Goal: Communication & Community: Connect with others

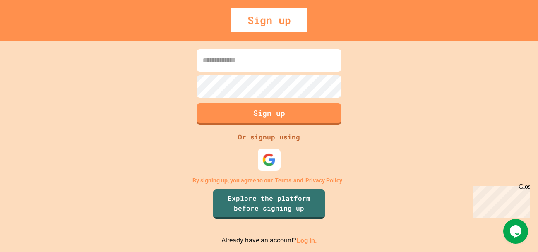
click at [264, 158] on img at bounding box center [269, 160] width 14 height 14
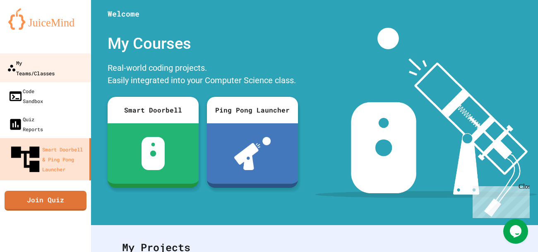
click at [21, 62] on div "My Teams/Classes" at bounding box center [31, 68] width 48 height 20
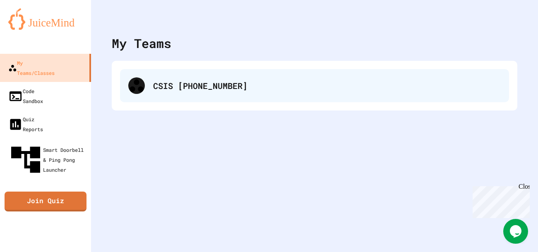
click at [239, 85] on div "CSIS [PHONE_NUMBER]" at bounding box center [327, 85] width 348 height 12
